Goal: Find specific page/section: Find specific page/section

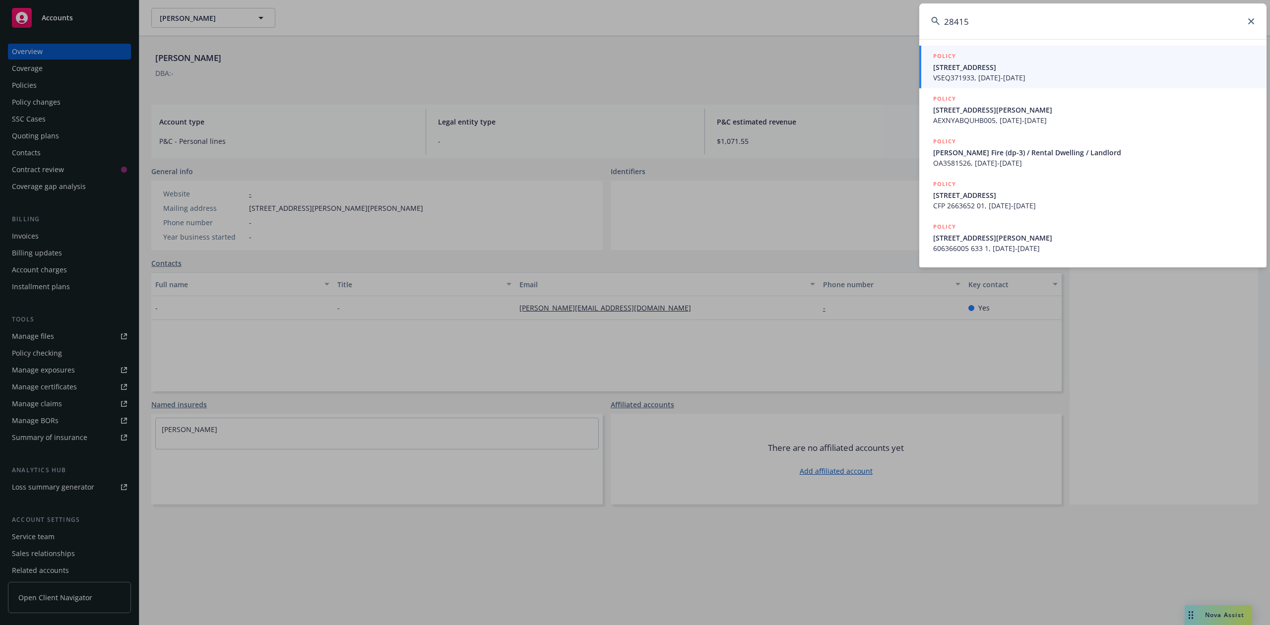
drag, startPoint x: 1010, startPoint y: 21, endPoint x: 932, endPoint y: 20, distance: 78.4
click at [932, 20] on div "28415" at bounding box center [1092, 21] width 347 height 36
paste input "[PERSON_NAME]"
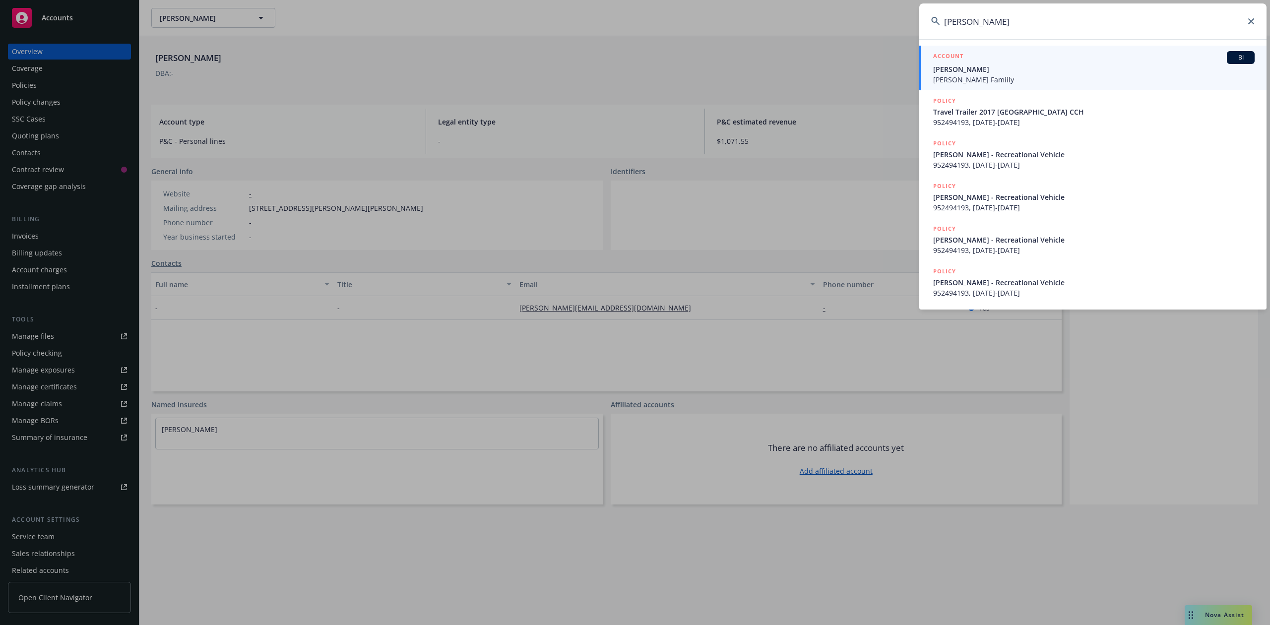
type input "[PERSON_NAME]"
click at [983, 71] on span "[PERSON_NAME]" at bounding box center [1093, 69] width 321 height 10
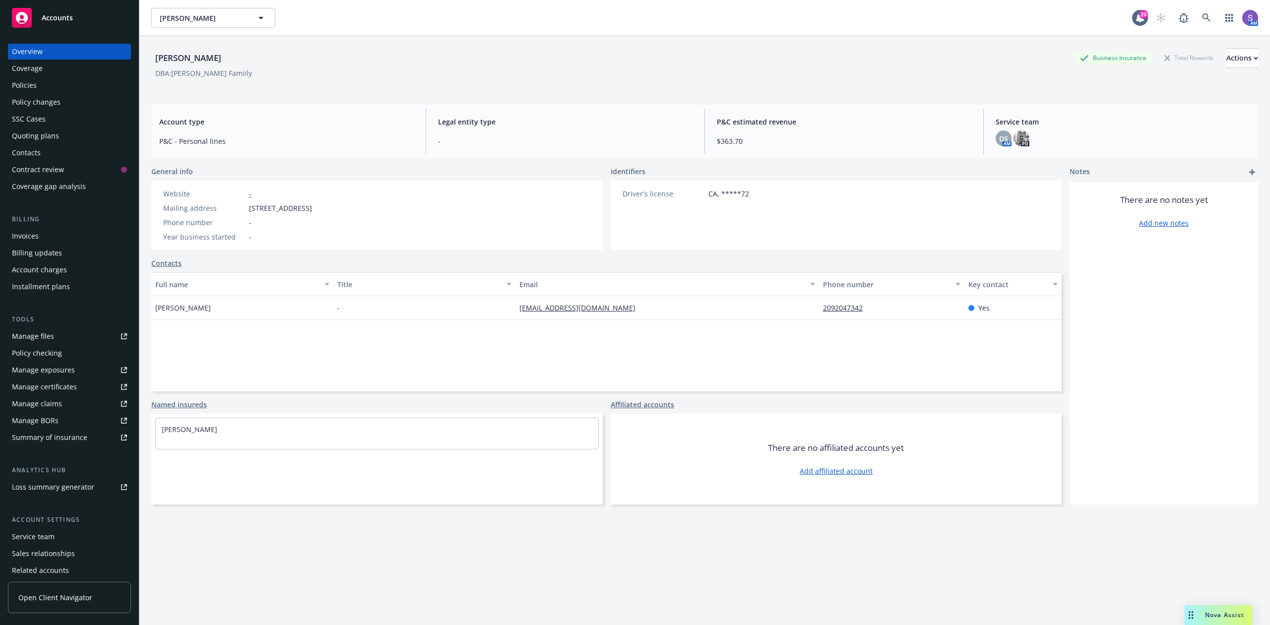
click at [31, 87] on div "Policies" at bounding box center [24, 85] width 25 height 16
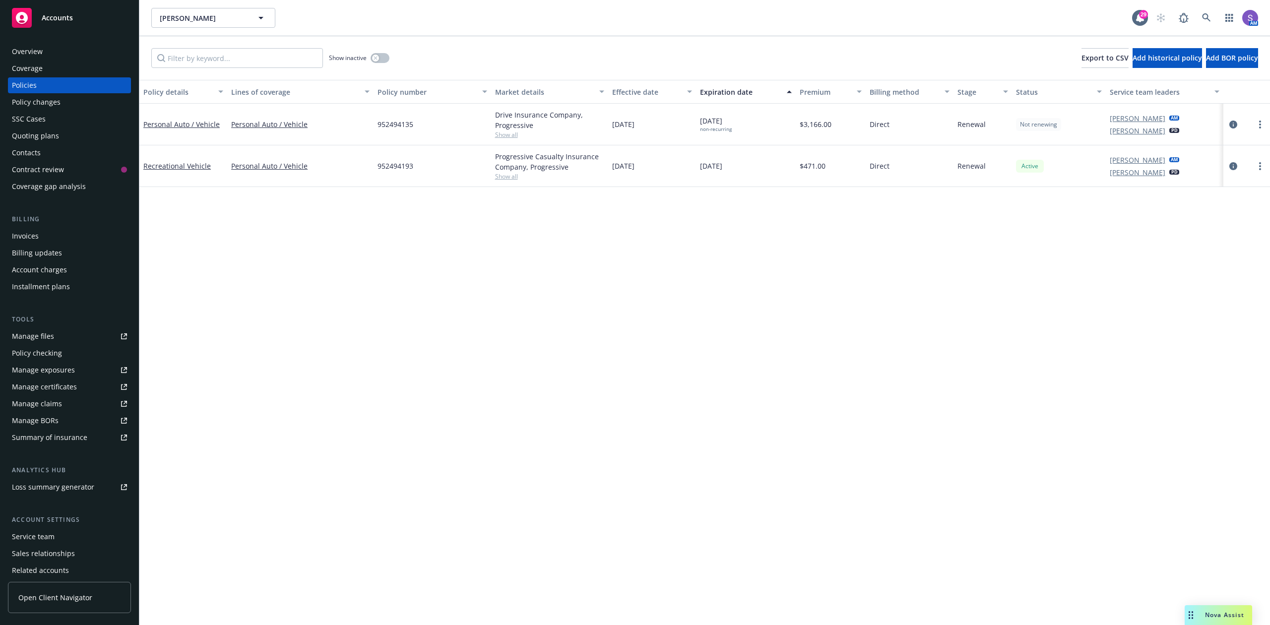
click at [36, 54] on div "Overview" at bounding box center [27, 52] width 31 height 16
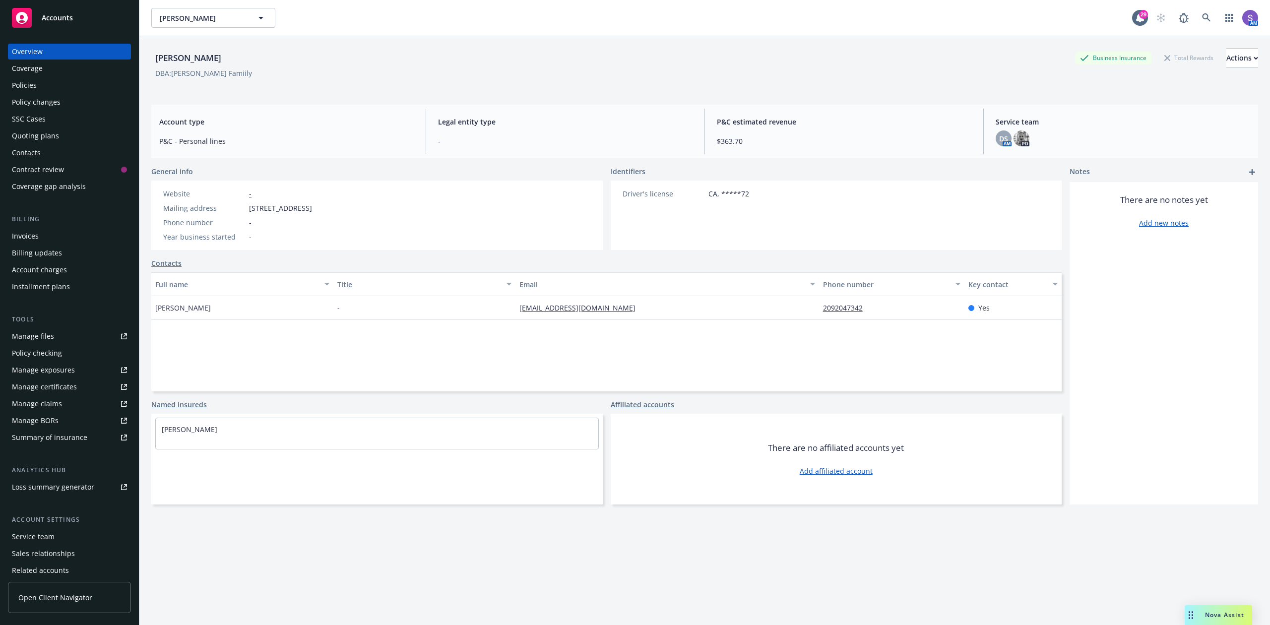
click at [201, 344] on div "Full name Title Email Phone number Key contact [PERSON_NAME] - [PERSON_NAME][EM…" at bounding box center [606, 331] width 910 height 119
